Goal: Check status

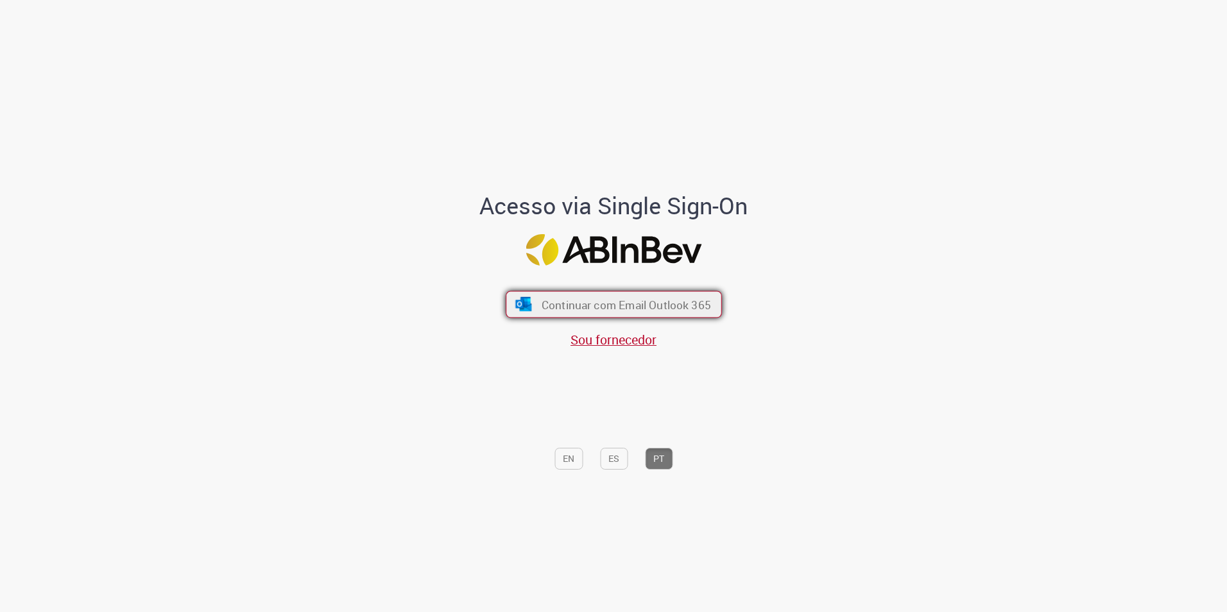
click at [676, 301] on span "Continuar com Email Outlook 365" at bounding box center [625, 304] width 169 height 15
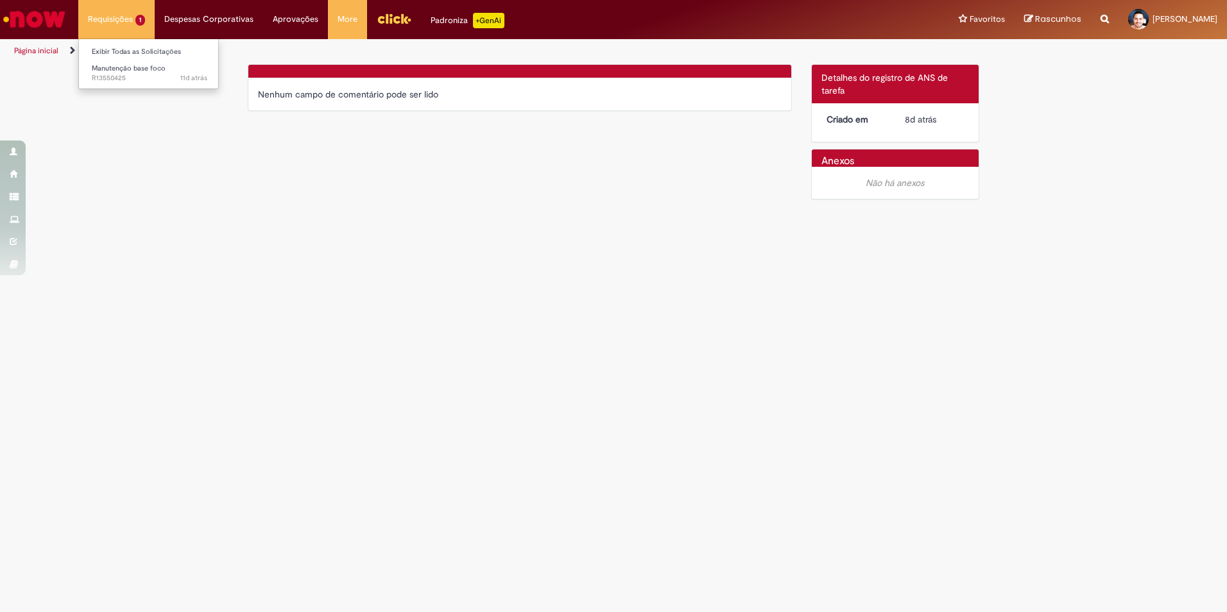
click at [128, 19] on li "Requisições 1 Exibir Todas as Solicitações Manutenção base foco 11d atrás 11 di…" at bounding box center [116, 19] width 76 height 38
click at [114, 74] on span "11d atrás 11 dias atrás R13550425" at bounding box center [149, 78] width 115 height 10
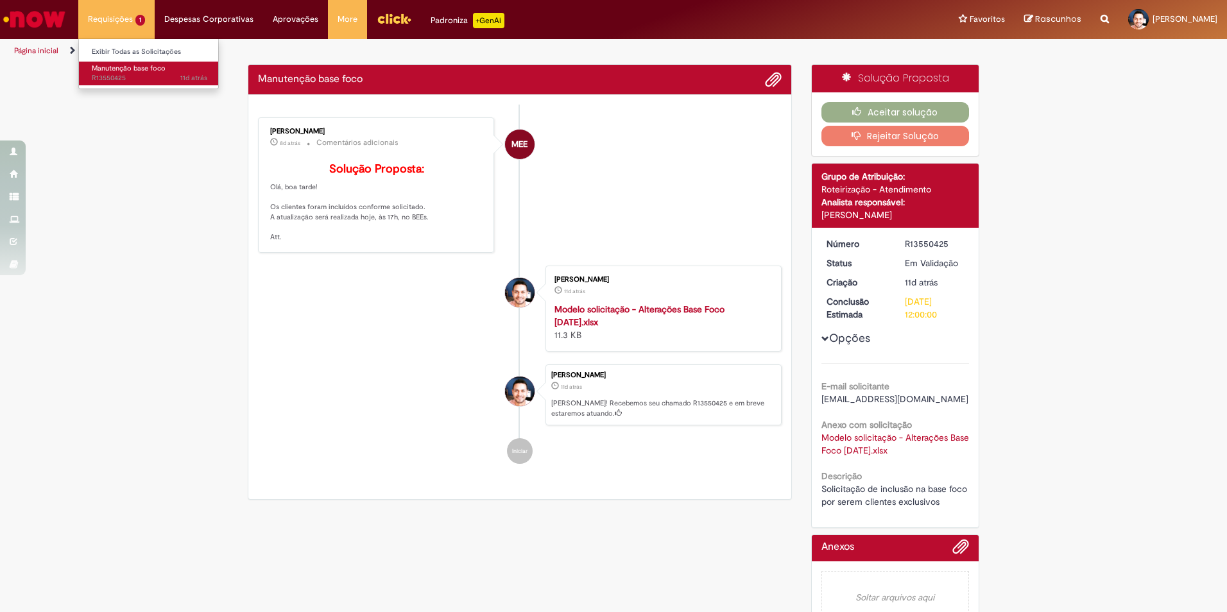
click at [114, 74] on span "11d atrás 11 dias atrás R13550425" at bounding box center [149, 78] width 115 height 10
click at [173, 372] on div "Verificar Código de Barras Manutenção base foco Enviar MEE [PERSON_NAME] 8d atr…" at bounding box center [613, 352] width 1227 height 576
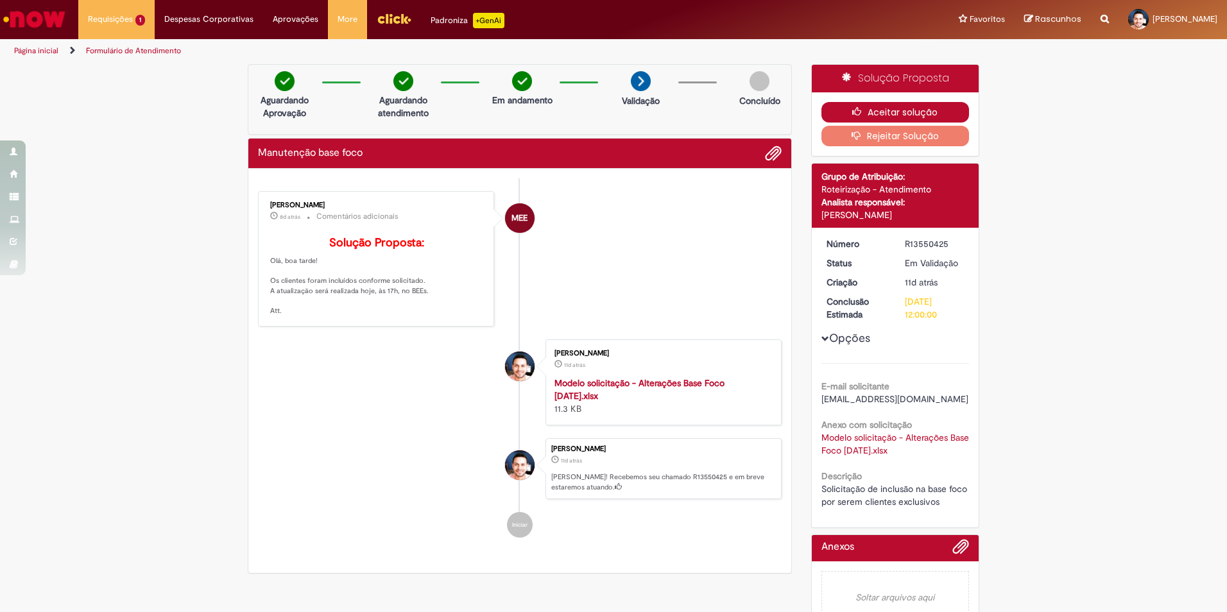
click at [875, 114] on button "Aceitar solução" at bounding box center [895, 112] width 148 height 21
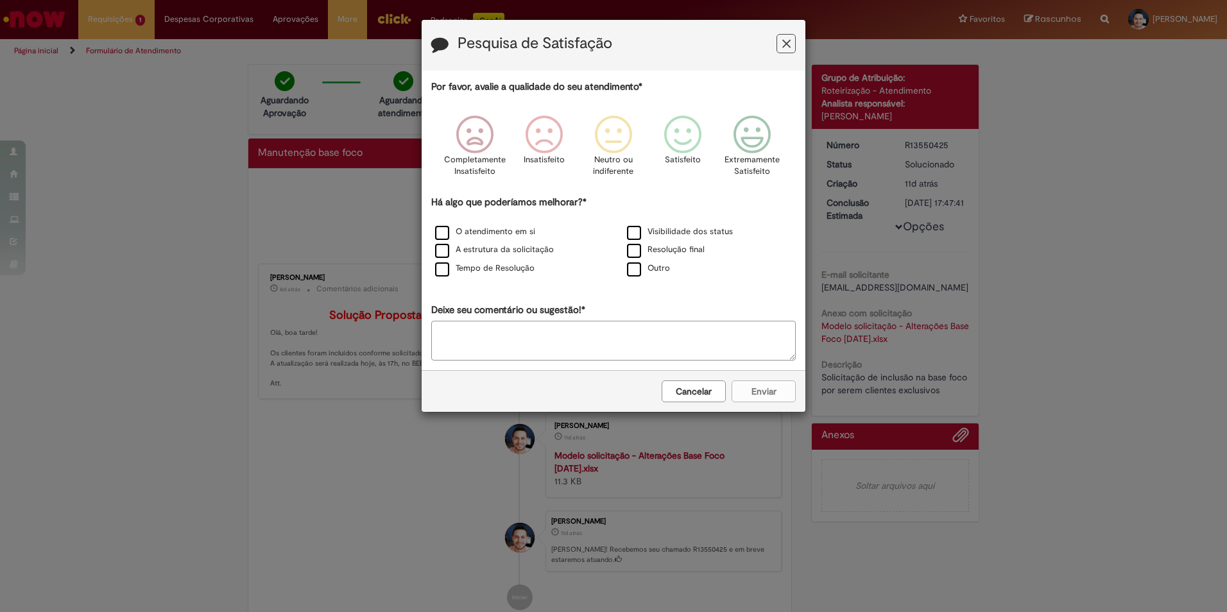
click at [789, 40] on icon "Feedback" at bounding box center [786, 43] width 8 height 13
